Goal: Use online tool/utility: Utilize a website feature to perform a specific function

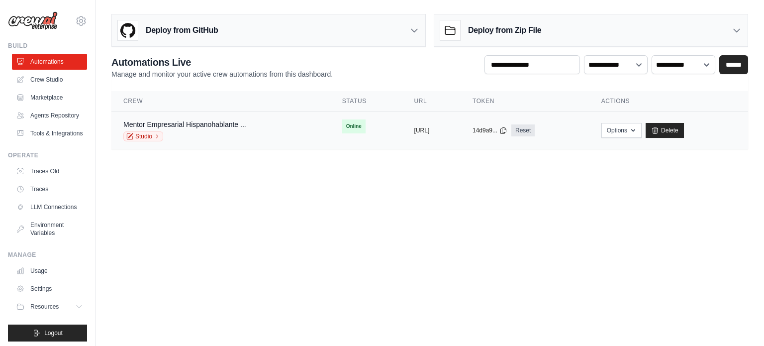
click at [342, 123] on span "Online" at bounding box center [353, 126] width 23 height 14
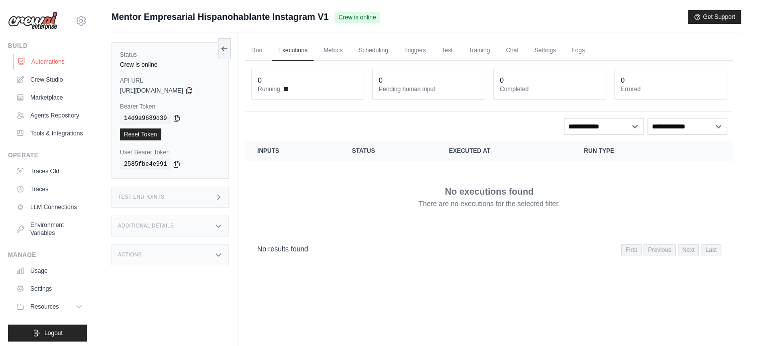
click at [37, 64] on link "Automations" at bounding box center [50, 62] width 75 height 16
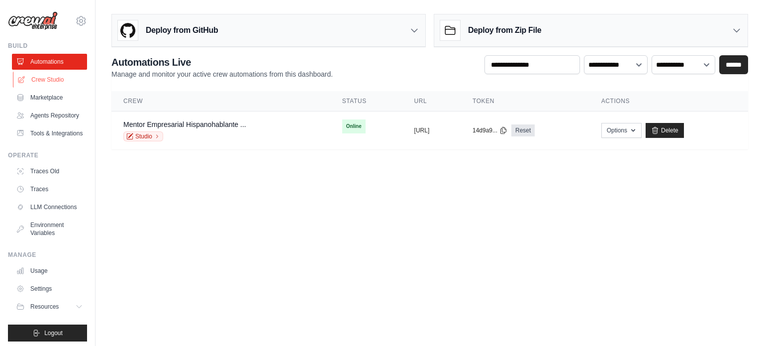
click at [33, 83] on link "Crew Studio" at bounding box center [50, 80] width 75 height 16
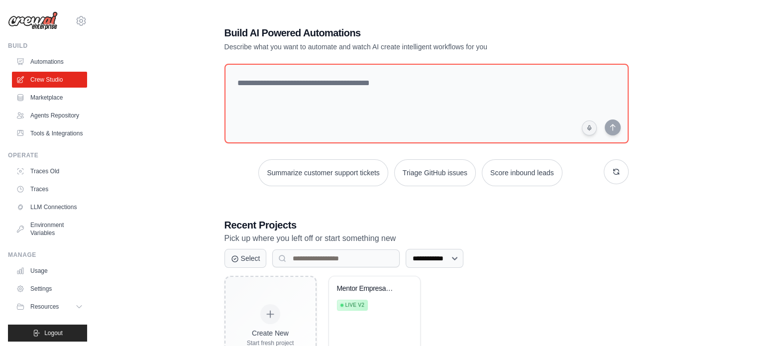
scroll to position [54, 0]
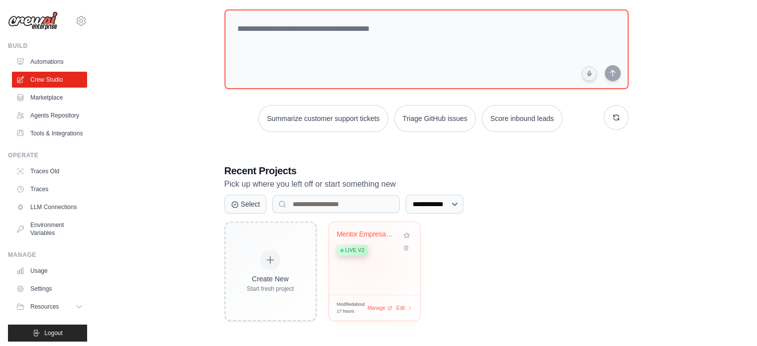
click at [362, 260] on div "Mentor Empresarial Hispanohablante ... Live v2" at bounding box center [374, 258] width 91 height 73
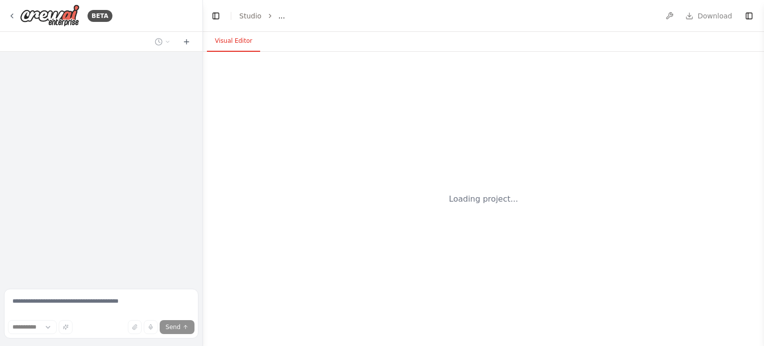
select select "****"
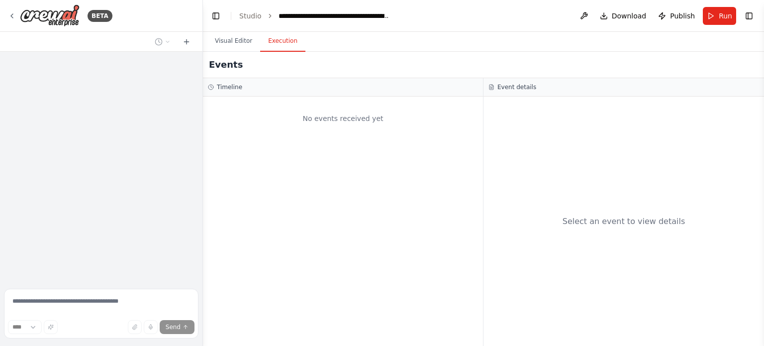
click at [275, 43] on button "Execution" at bounding box center [282, 41] width 45 height 21
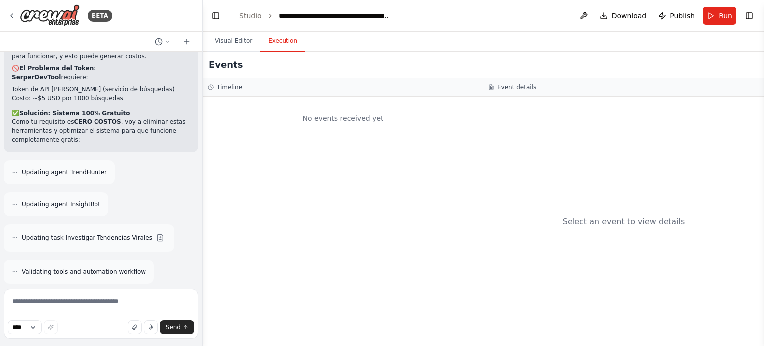
scroll to position [6723, 0]
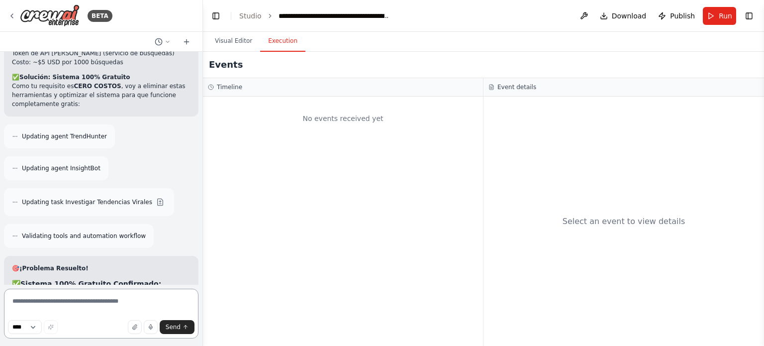
click at [98, 303] on textarea at bounding box center [101, 314] width 195 height 50
click at [82, 294] on textarea at bounding box center [101, 314] width 195 height 50
type textarea "**********"
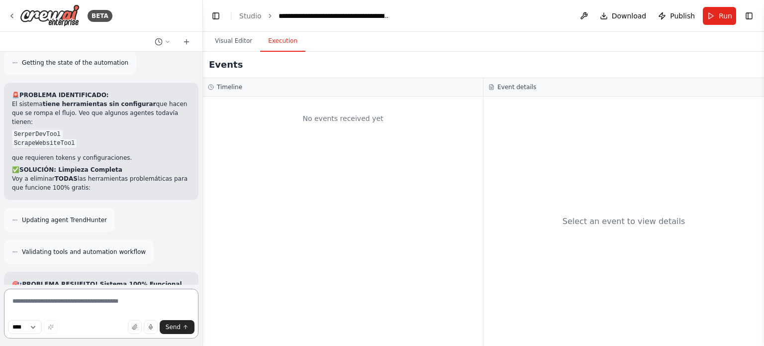
scroll to position [7378, 0]
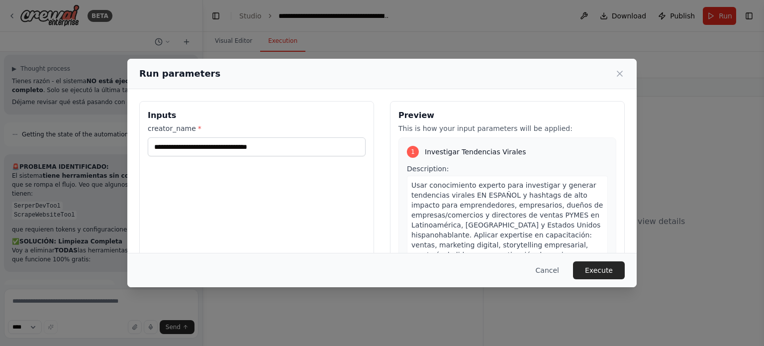
click at [611, 272] on button "Execute" at bounding box center [599, 270] width 52 height 18
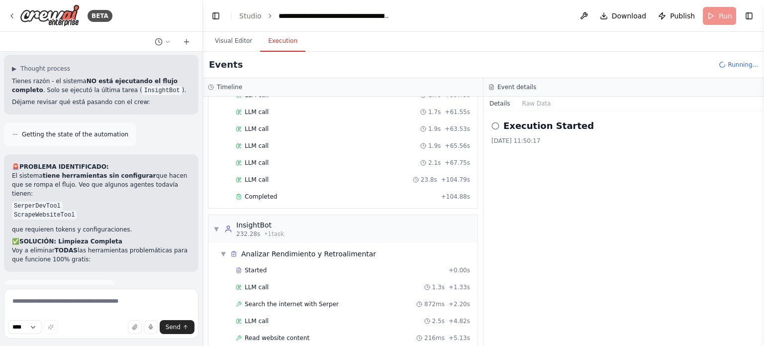
scroll to position [1214, 0]
